Goal: Task Accomplishment & Management: Use online tool/utility

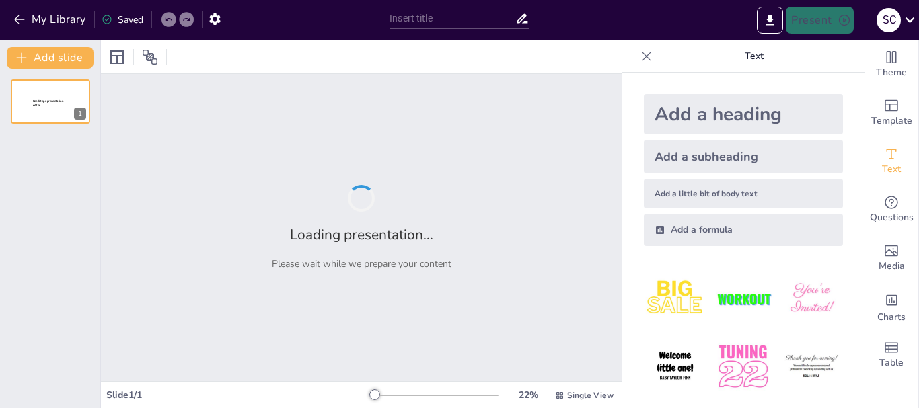
type input "Imported VINOS MACHOTE tiot (4).pptx"
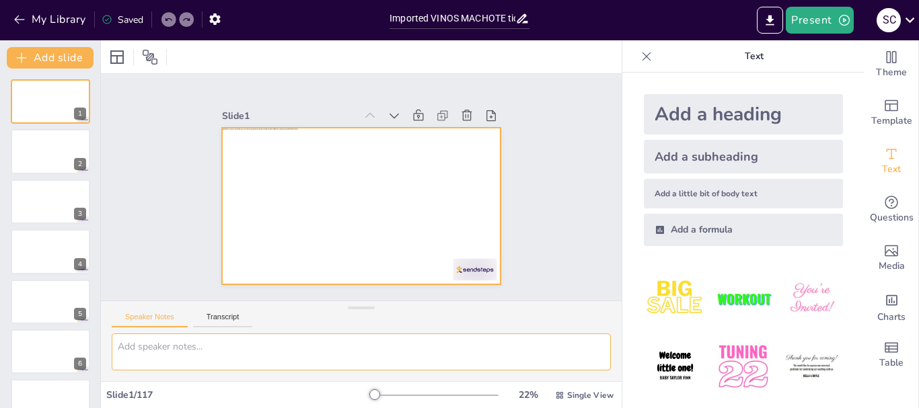
click at [190, 352] on textarea at bounding box center [361, 352] width 499 height 37
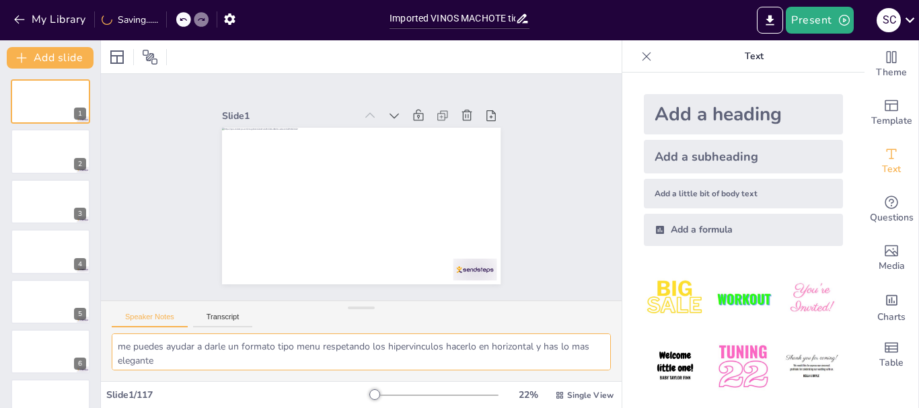
scroll to position [11, 0]
type textarea "me puedes ayudar a darle un formato tipo menu respetando los hipervinculos hace…"
click at [229, 322] on button "Transcript" at bounding box center [223, 320] width 60 height 15
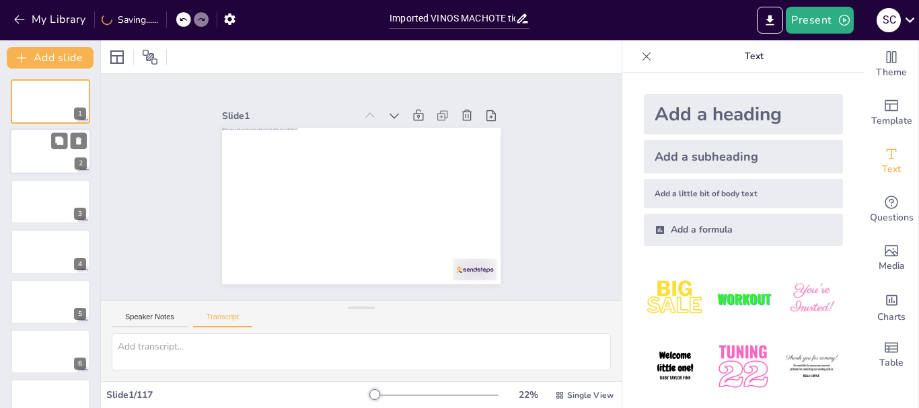
click at [75, 200] on div at bounding box center [50, 202] width 79 height 44
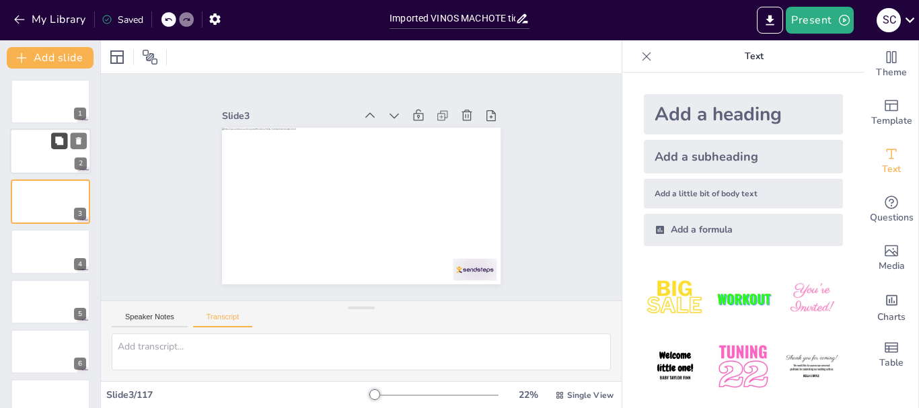
click at [52, 145] on button at bounding box center [59, 141] width 16 height 16
click at [63, 112] on div at bounding box center [50, 102] width 81 height 46
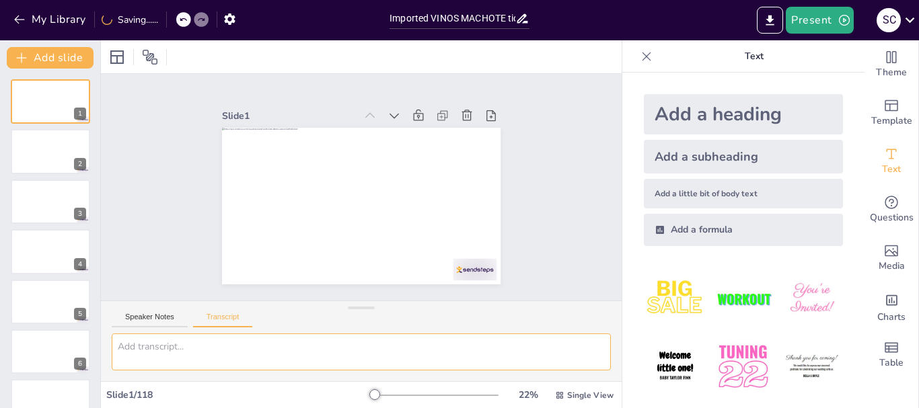
click at [137, 345] on textarea at bounding box center [361, 352] width 499 height 37
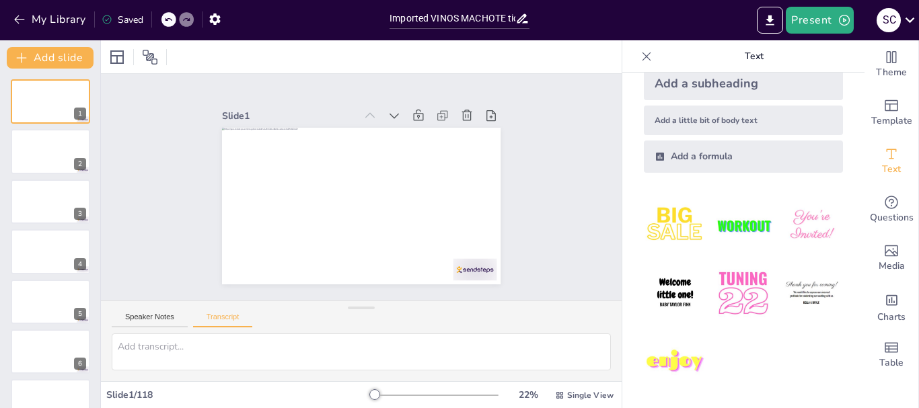
scroll to position [0, 0]
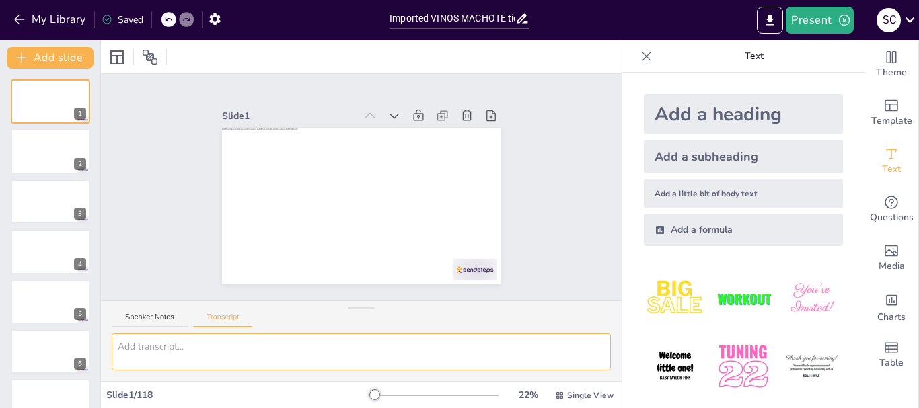
click at [252, 346] on textarea at bounding box center [361, 352] width 499 height 37
type textarea "mejorarlo"
click at [814, 21] on button "Present" at bounding box center [819, 20] width 67 height 27
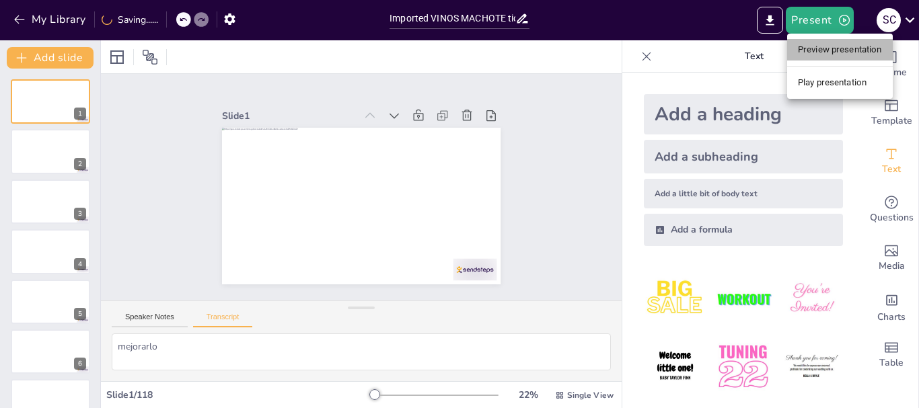
click at [829, 50] on li "Preview presentation" at bounding box center [840, 50] width 106 height 22
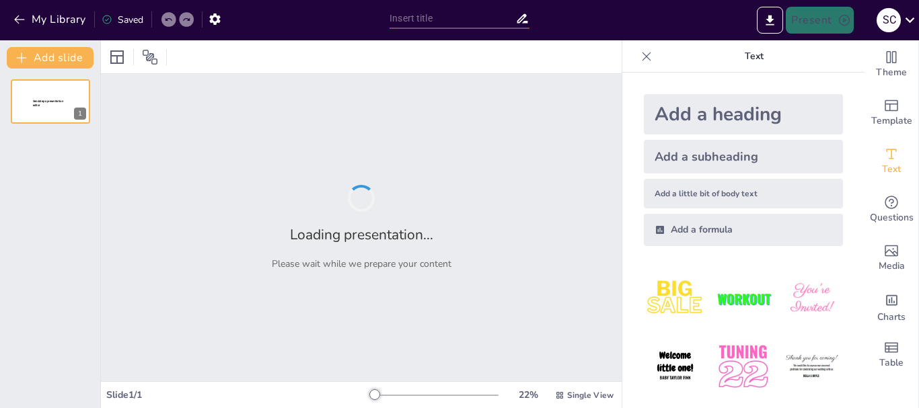
type input "Imported VINOS MACHOTE tiot (4).pptx"
